Goal: Transaction & Acquisition: Purchase product/service

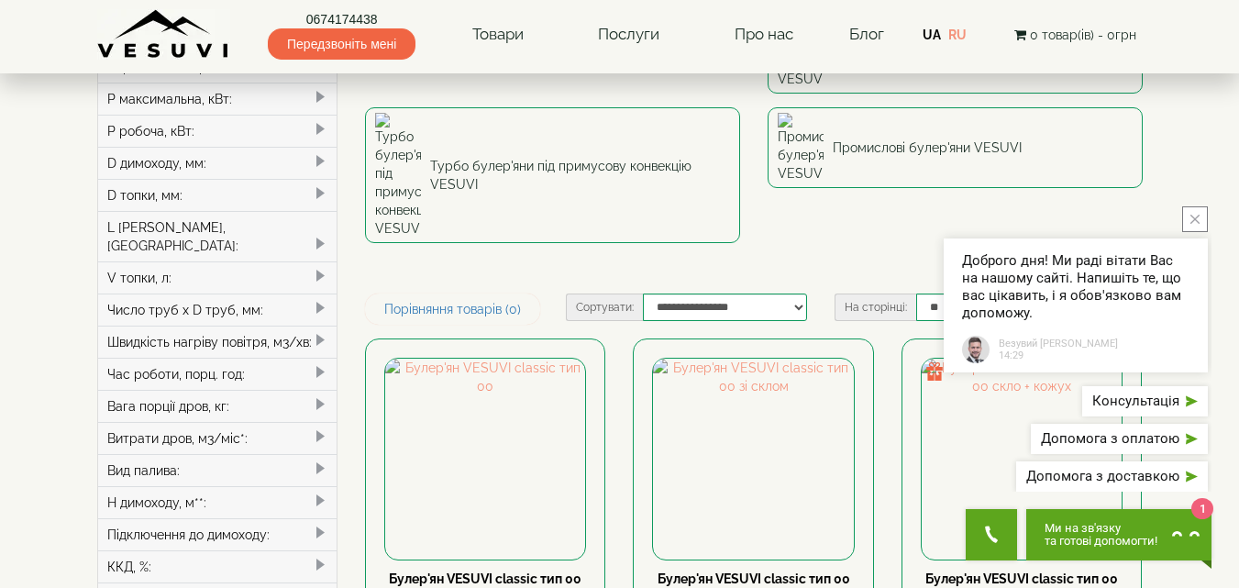
scroll to position [275, 0]
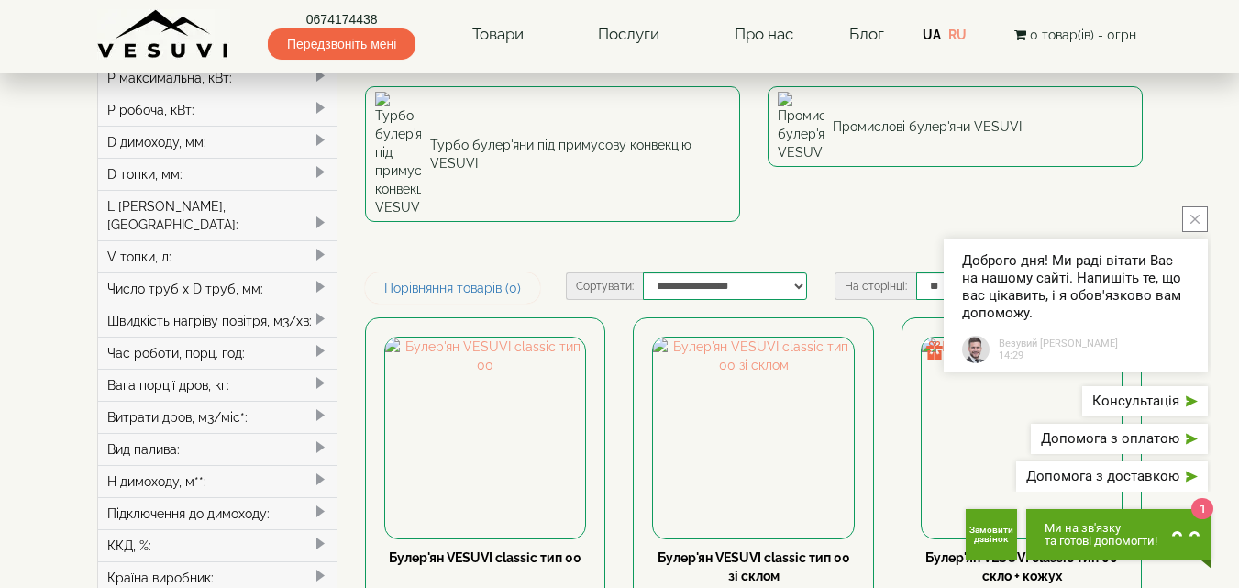
click at [1205, 216] on button "close button" at bounding box center [1195, 219] width 26 height 26
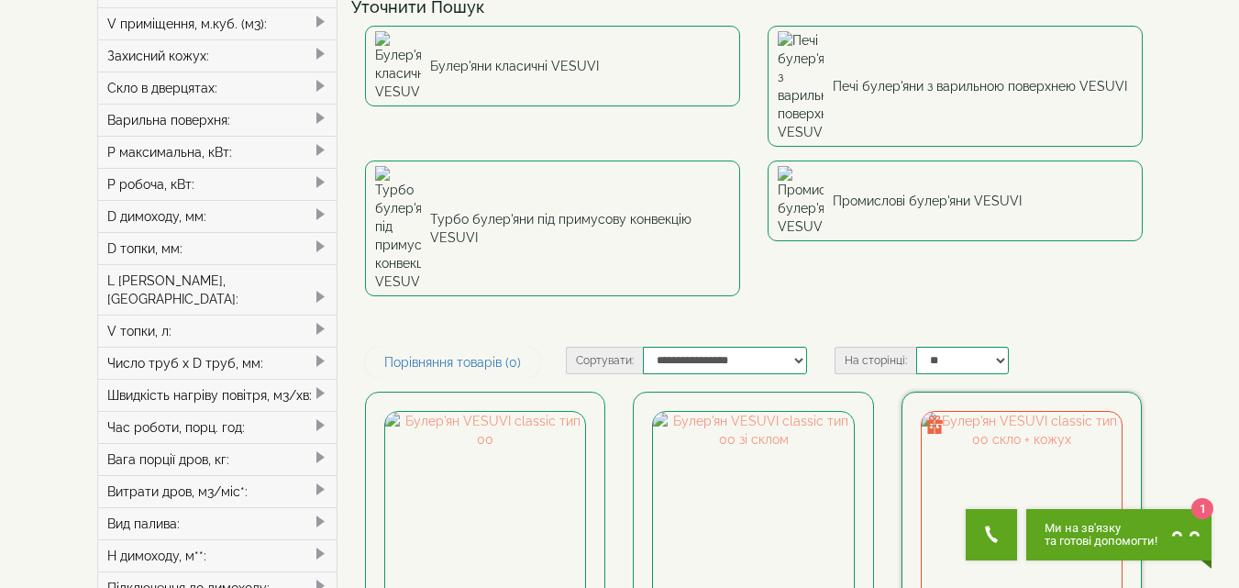
scroll to position [0, 0]
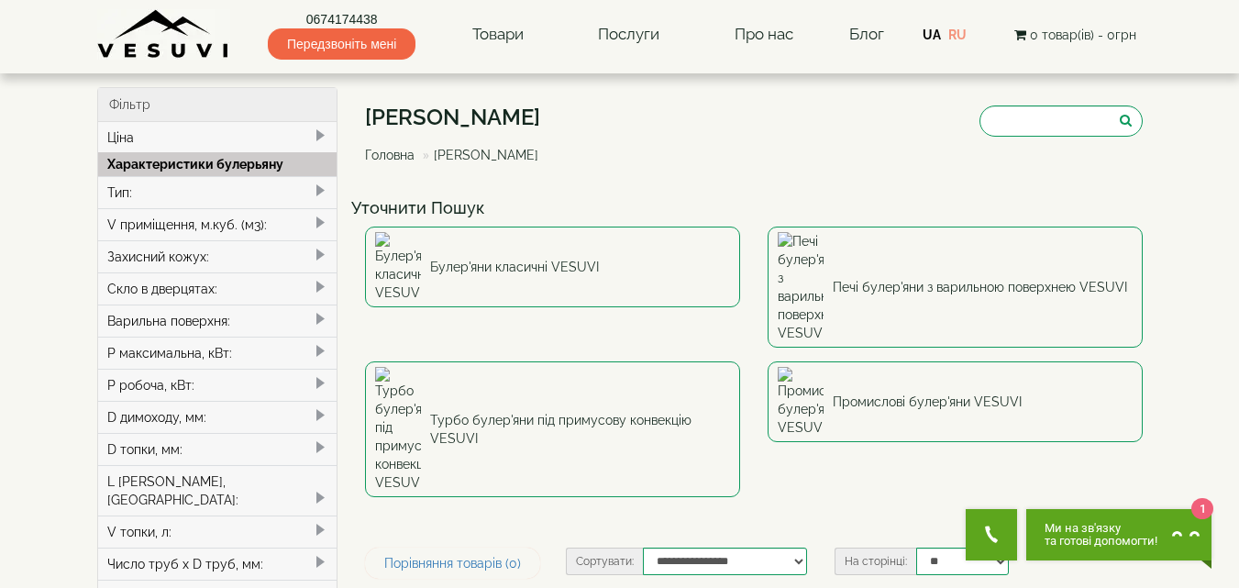
click at [144, 193] on div "Тип:" at bounding box center [217, 192] width 239 height 32
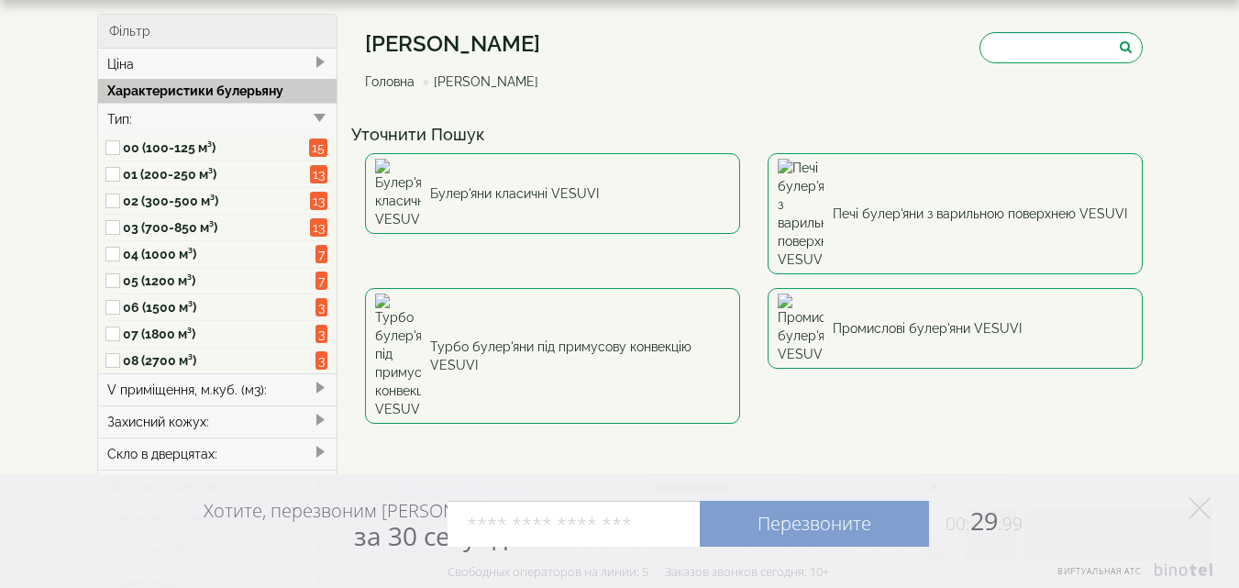
scroll to position [183, 0]
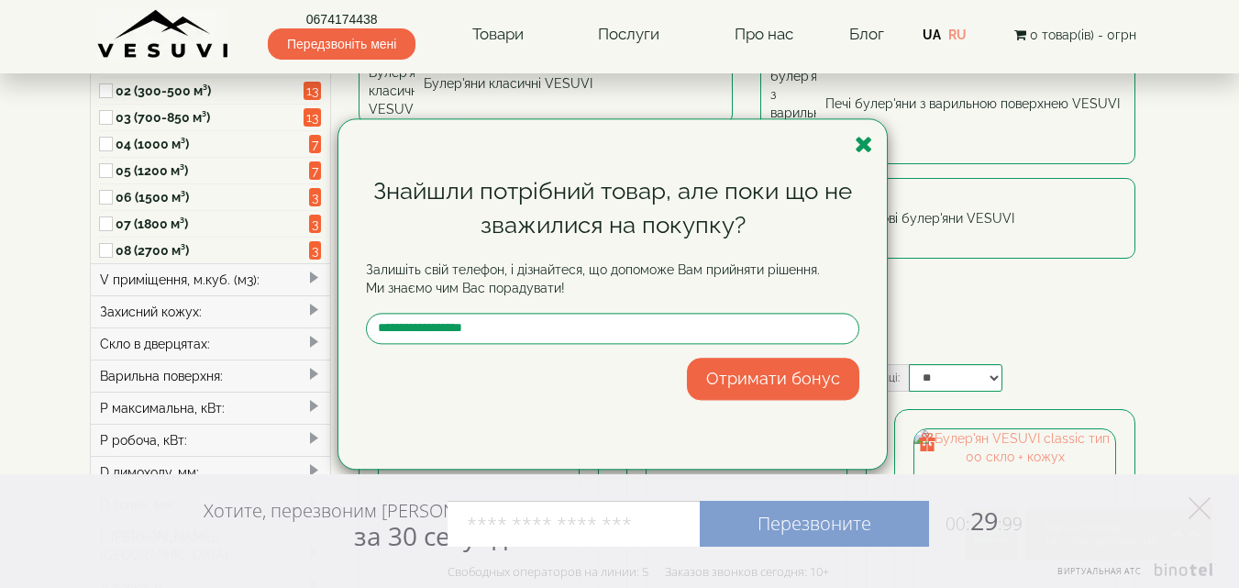
click at [218, 276] on div "Знайшли потрібний товар, але поки що не зважилися на покупку? Залишіть свій тел…" at bounding box center [619, 294] width 1239 height 588
click at [864, 150] on icon "button" at bounding box center [863, 144] width 18 height 23
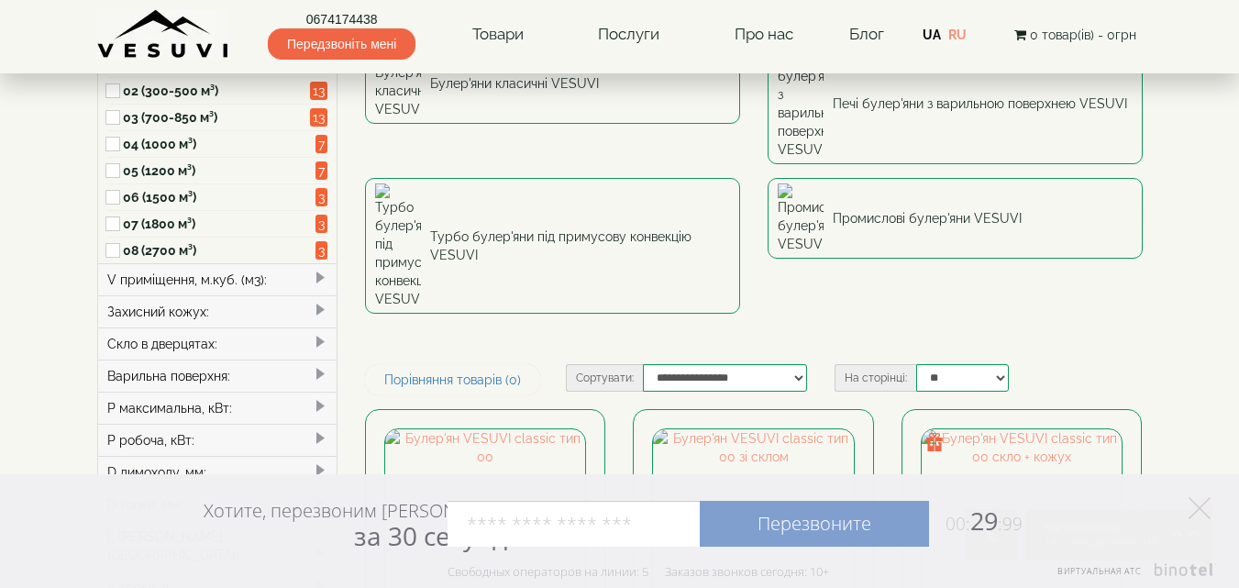
click at [261, 280] on div "V приміщення, м.куб. (м3):" at bounding box center [217, 279] width 239 height 32
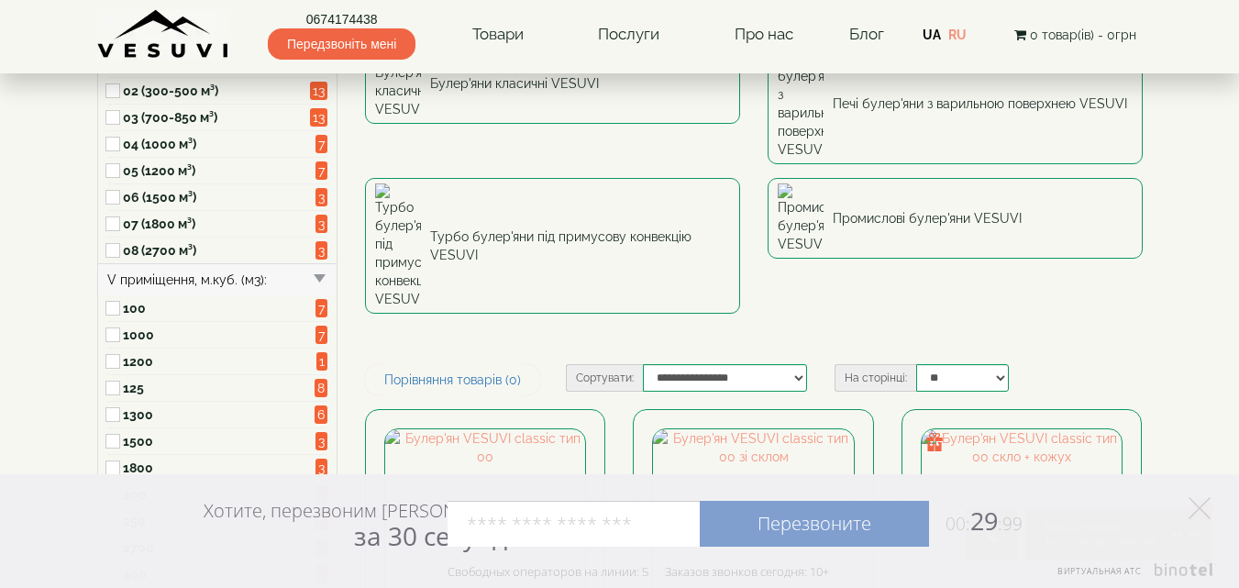
click at [261, 280] on div "V приміщення, м.куб. (м3):" at bounding box center [217, 279] width 239 height 32
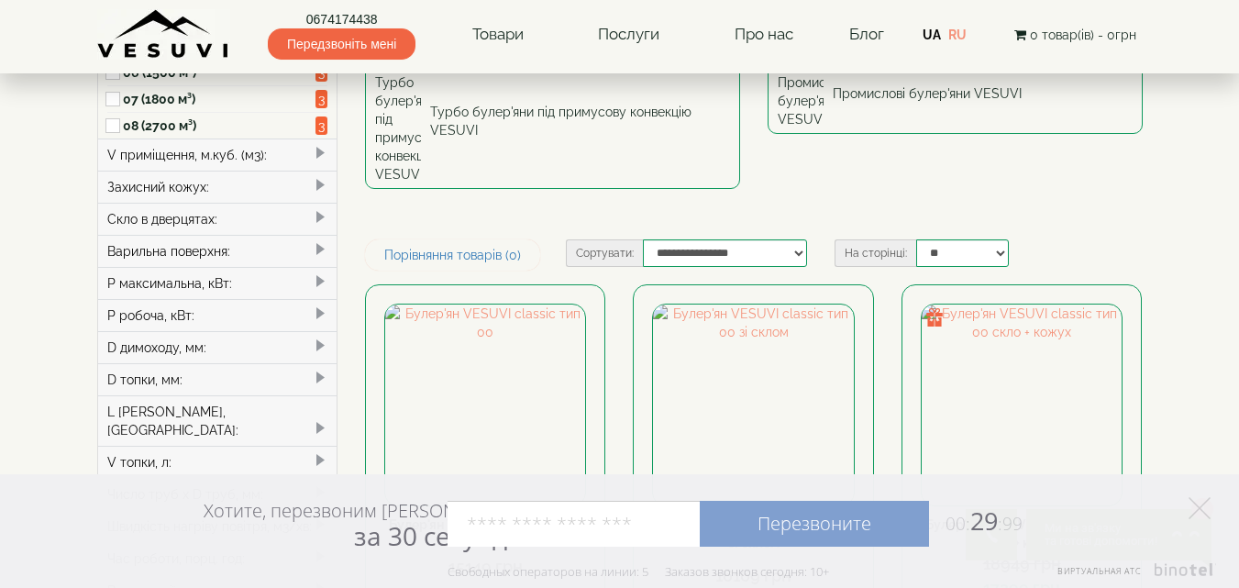
scroll to position [367, 0]
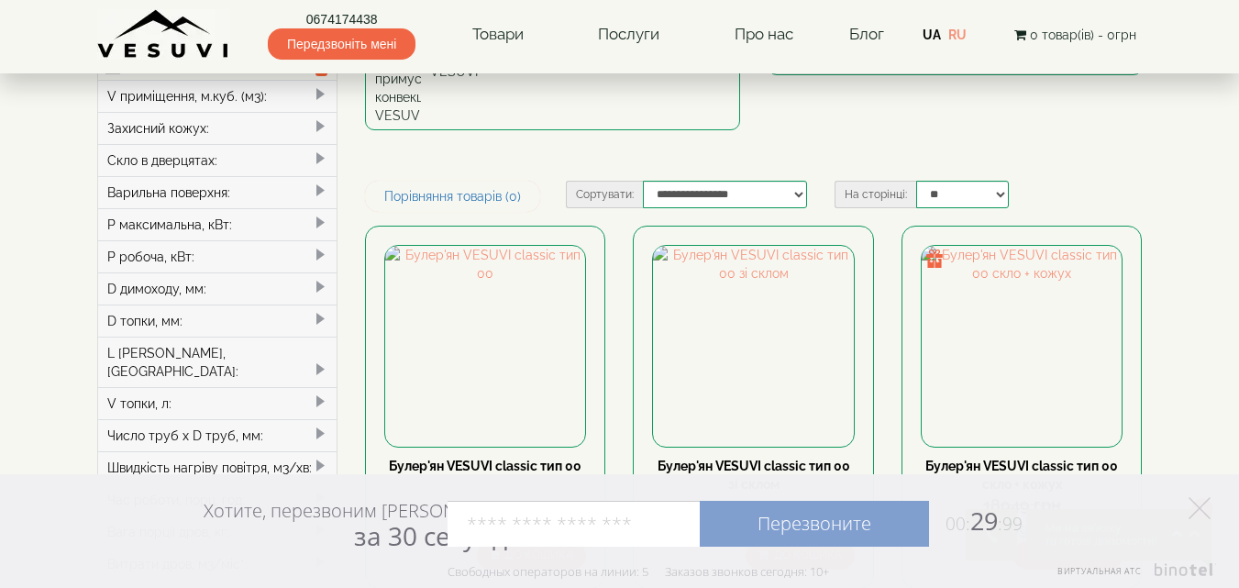
click at [207, 287] on div "D димоходу, мм:" at bounding box center [217, 288] width 239 height 32
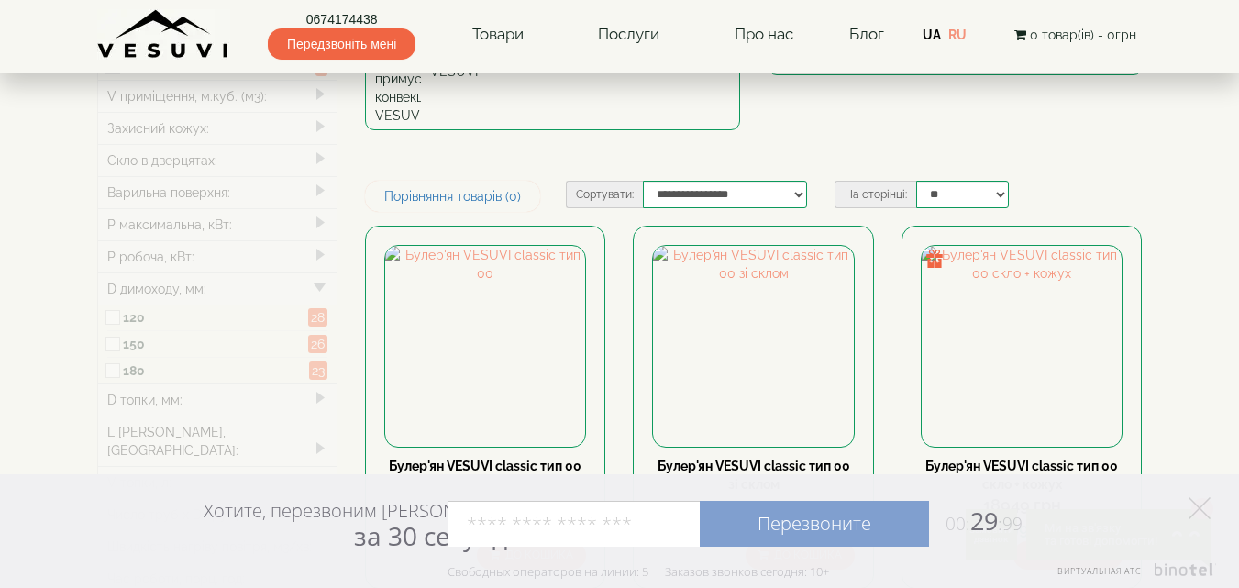
type input "*****"
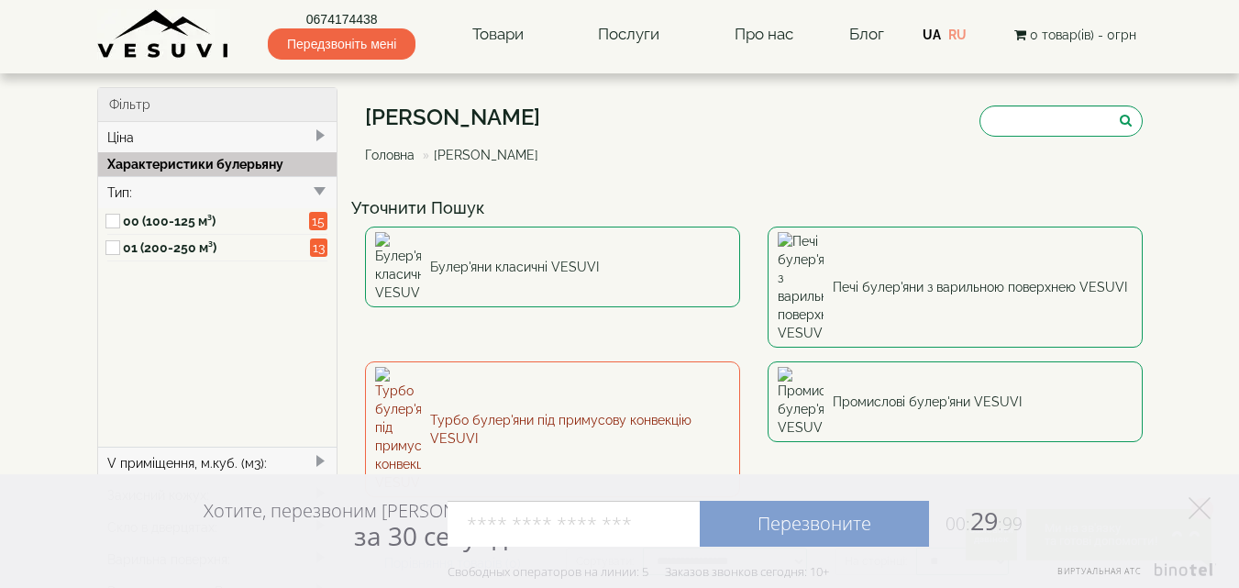
click at [565, 361] on link "Турбо булер'яни під примусову конвекцію VESUVI" at bounding box center [552, 429] width 375 height 136
